Goal: Check status: Check status

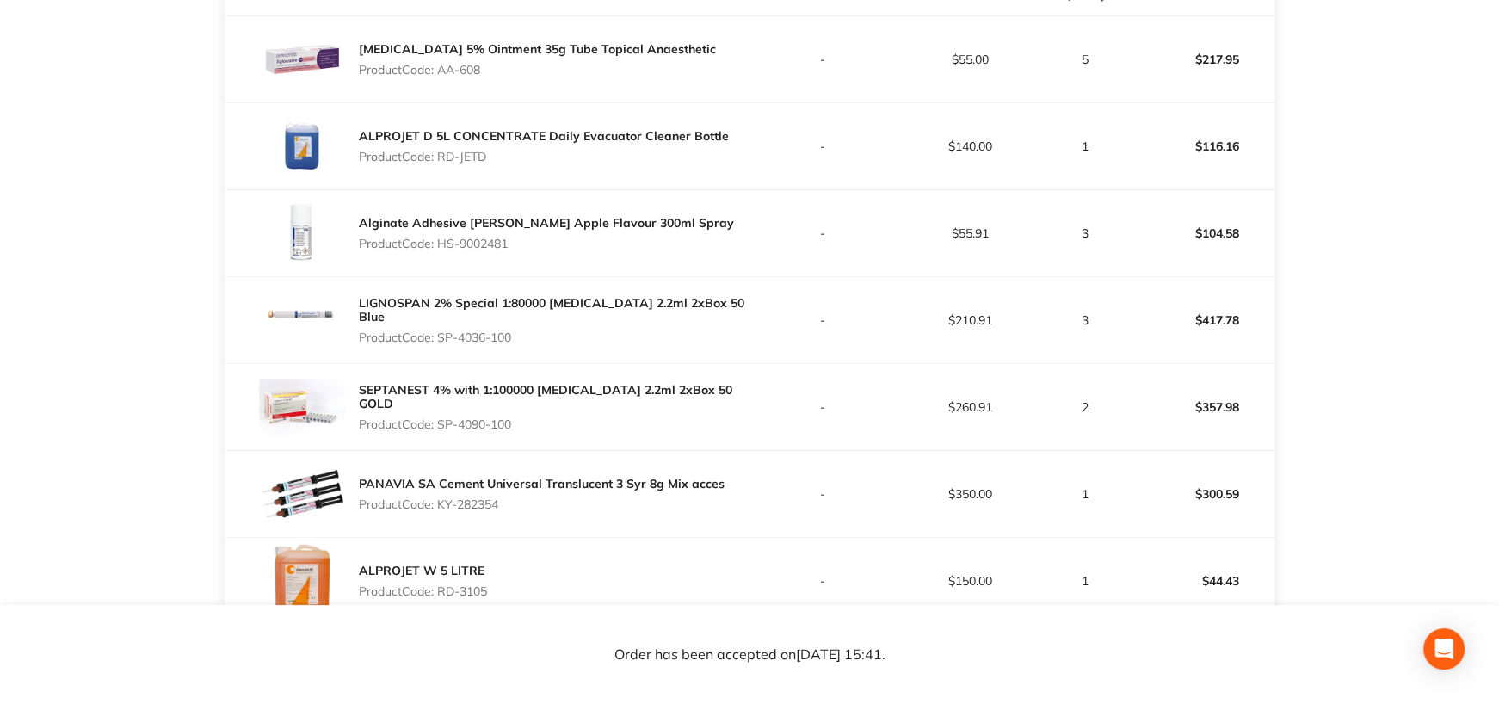
scroll to position [688, 0]
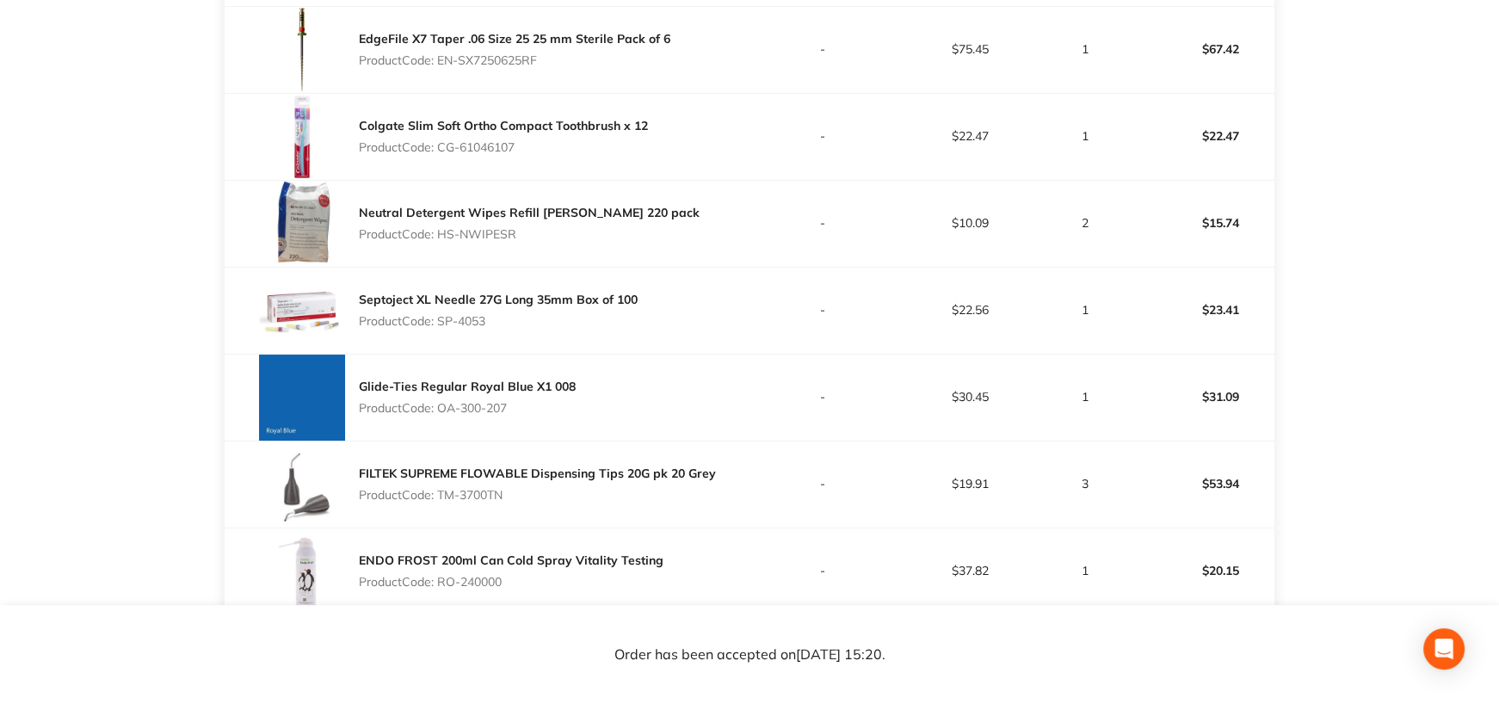
scroll to position [1033, 0]
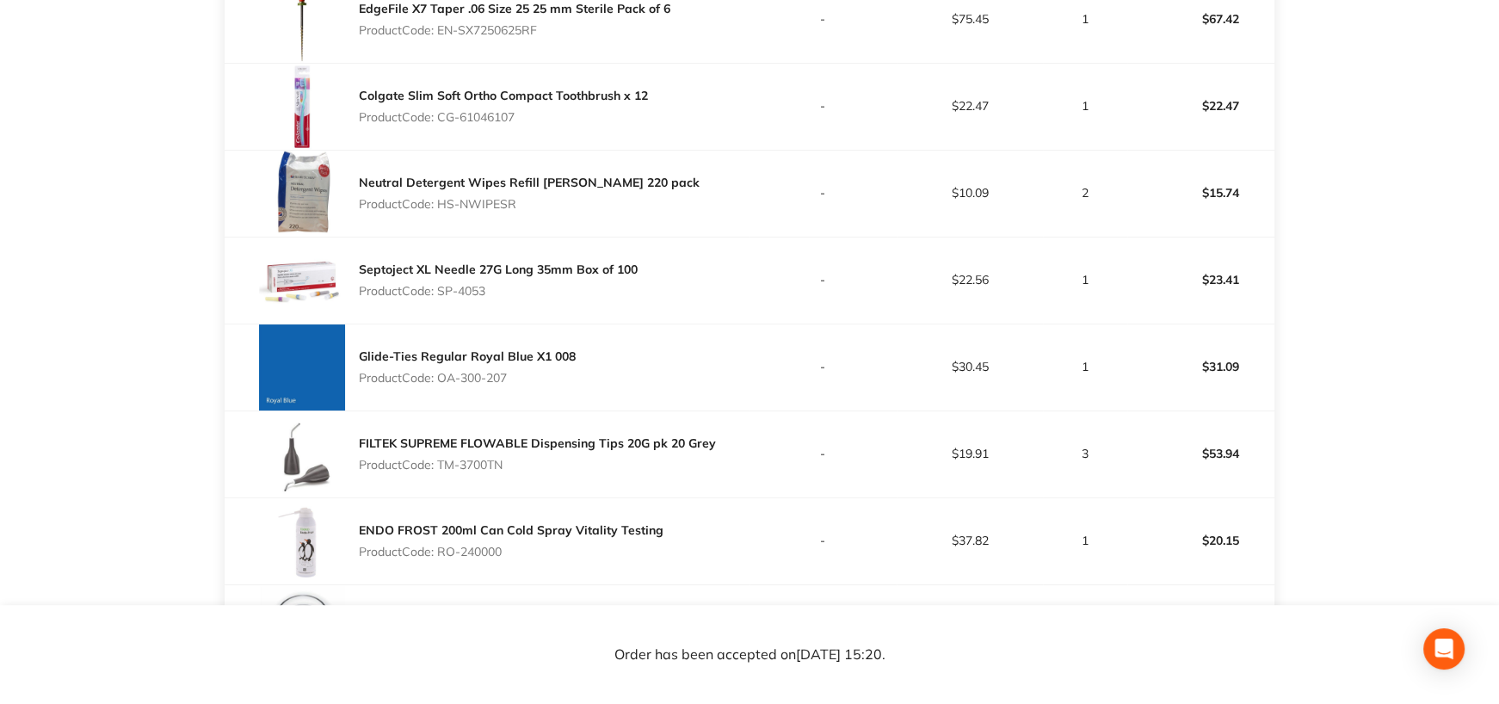
click at [1228, 300] on p "$23.41" at bounding box center [1200, 279] width 145 height 41
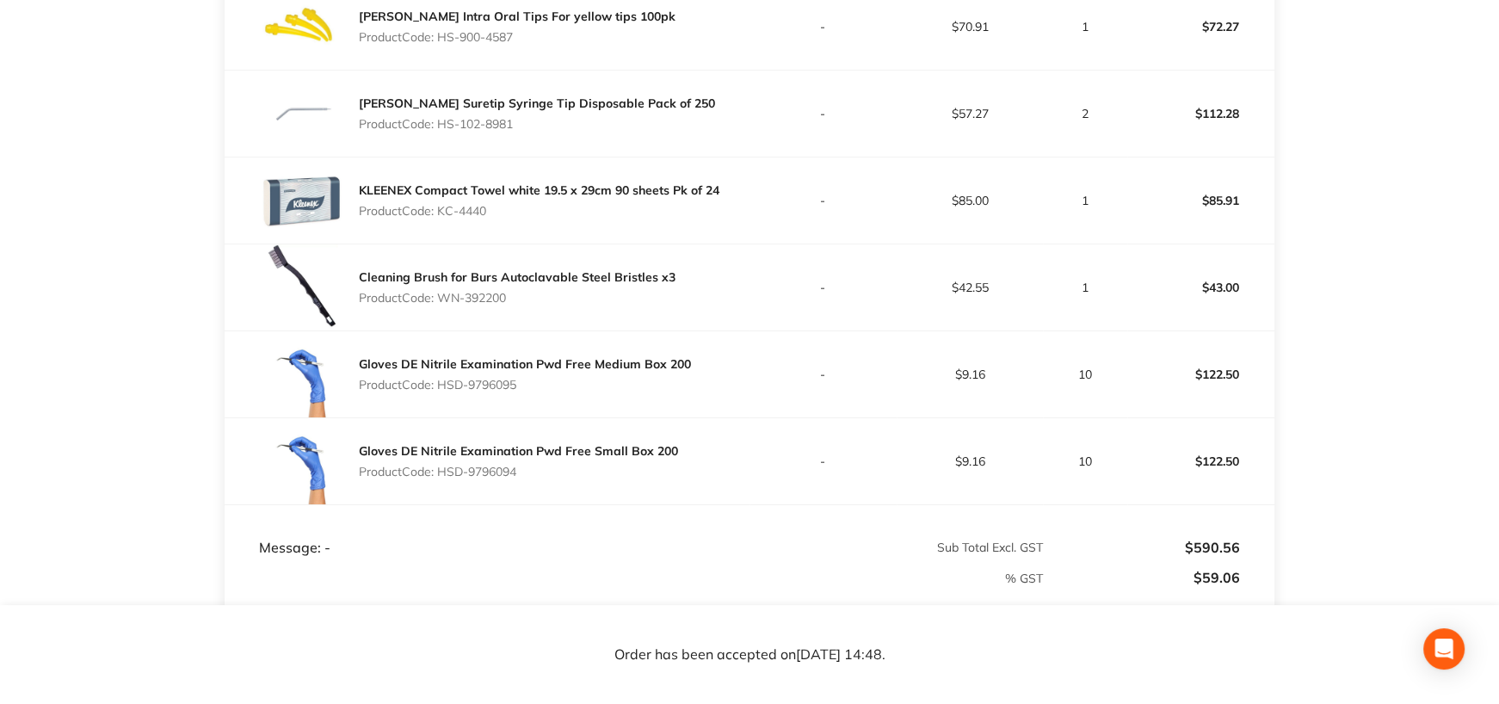
scroll to position [688, 0]
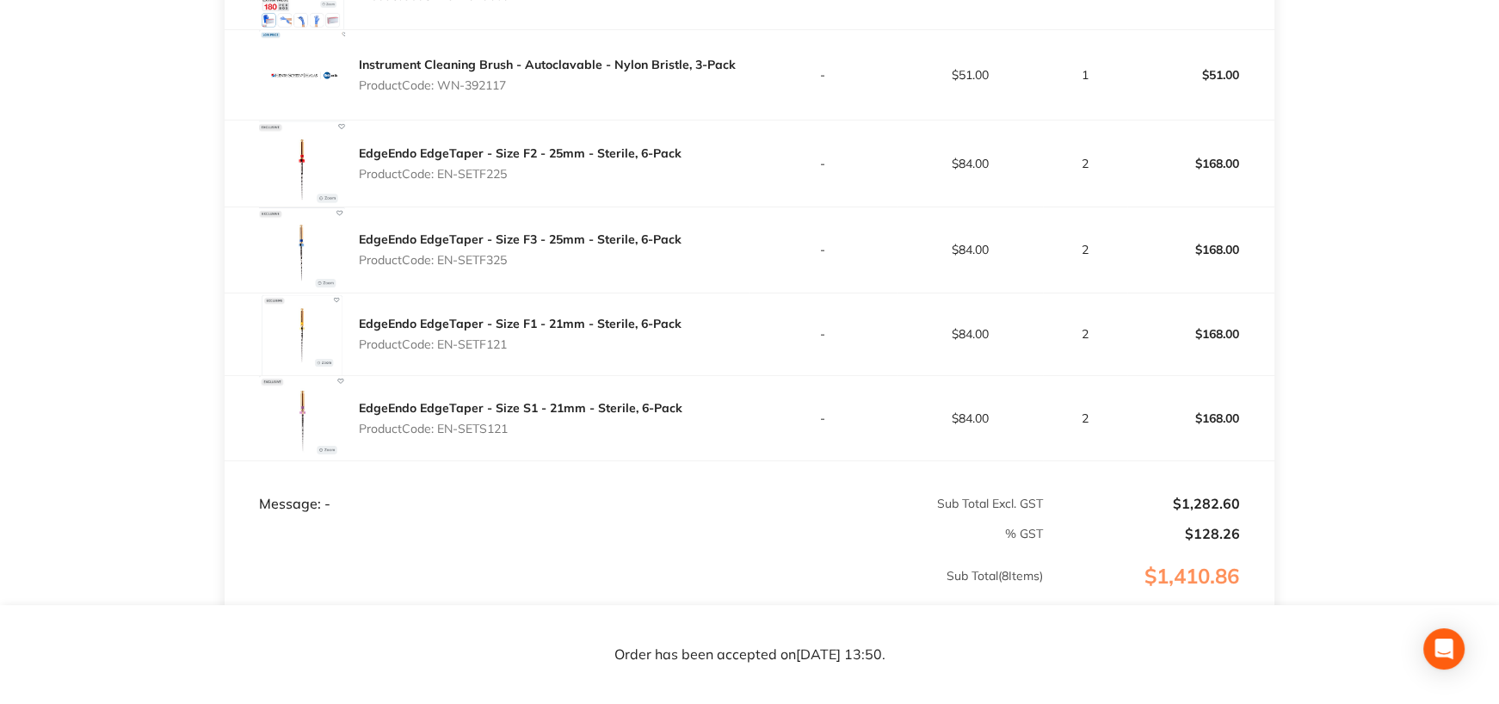
scroll to position [775, 0]
drag, startPoint x: 1259, startPoint y: 429, endPoint x: 1275, endPoint y: 429, distance: 15.5
click at [1259, 429] on p "$168.00" at bounding box center [1200, 417] width 145 height 41
drag, startPoint x: 1174, startPoint y: 497, endPoint x: 1249, endPoint y: 494, distance: 74.9
click at [1249, 494] on td "$1,282.60" at bounding box center [1158, 486] width 231 height 52
